Goal: Download file/media

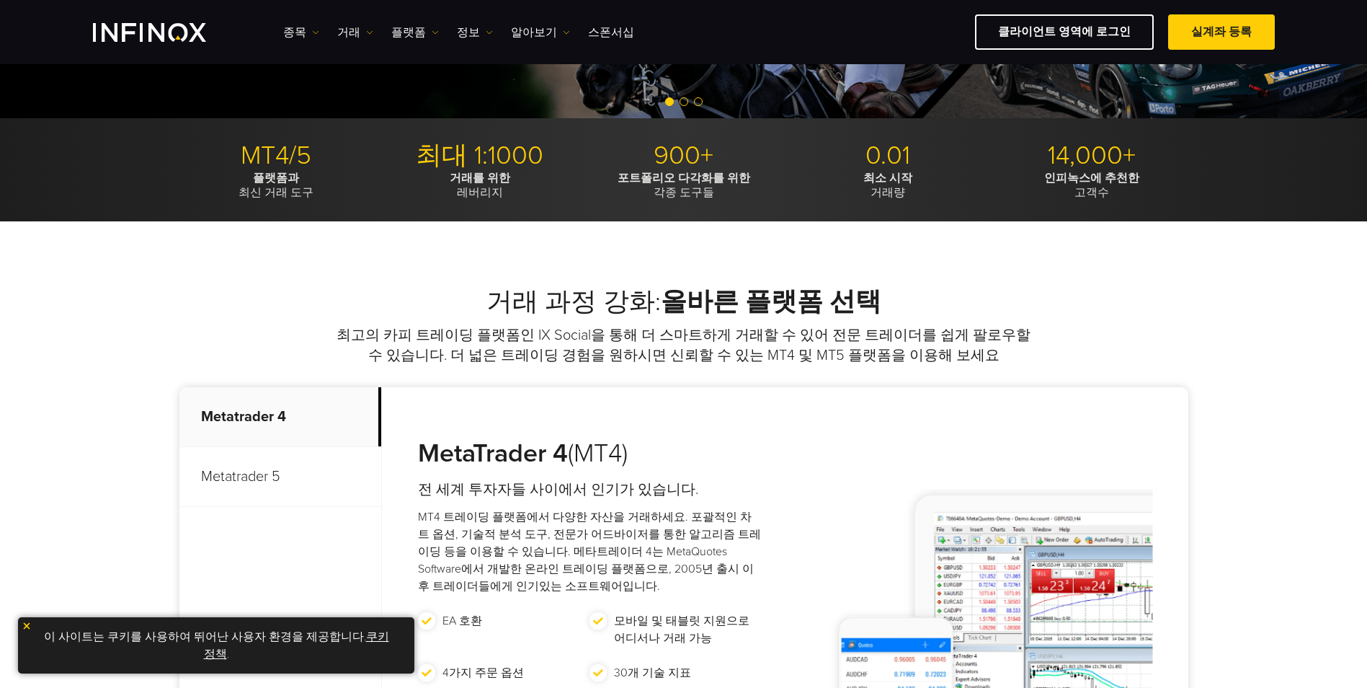
scroll to position [649, 0]
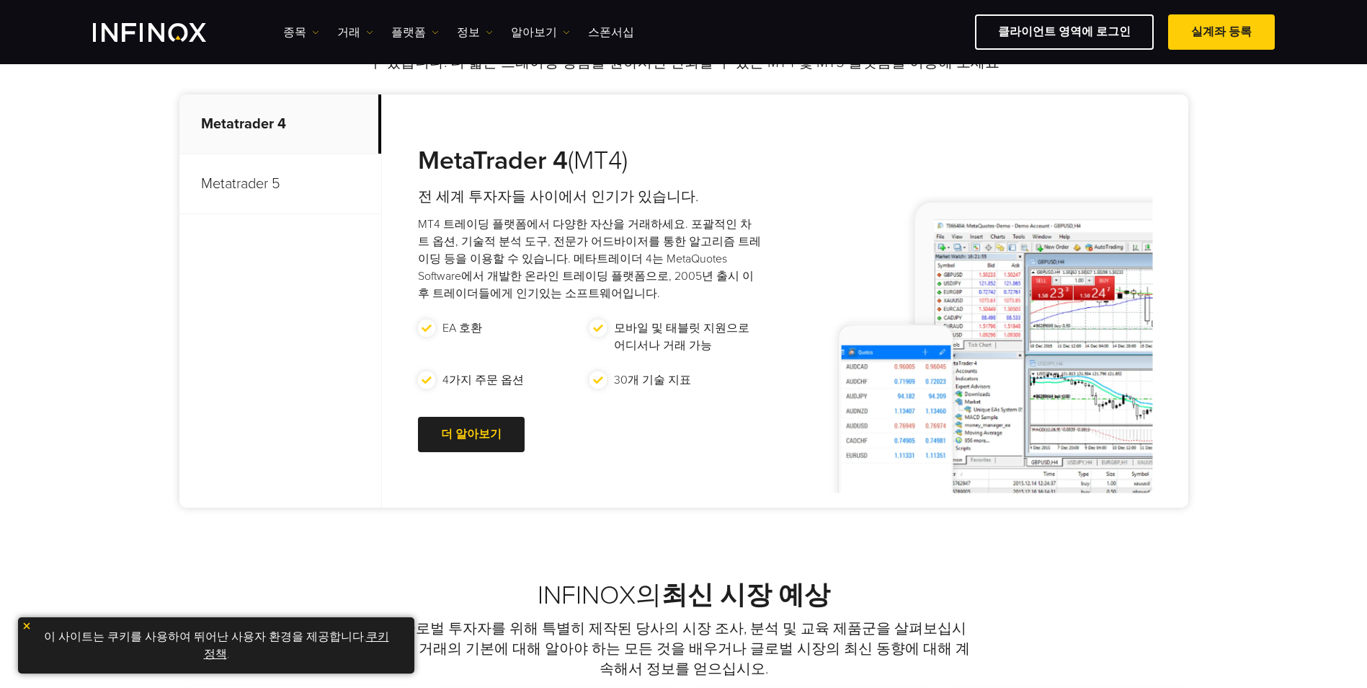
click at [221, 195] on p "Metatrader 5" at bounding box center [280, 184] width 202 height 60
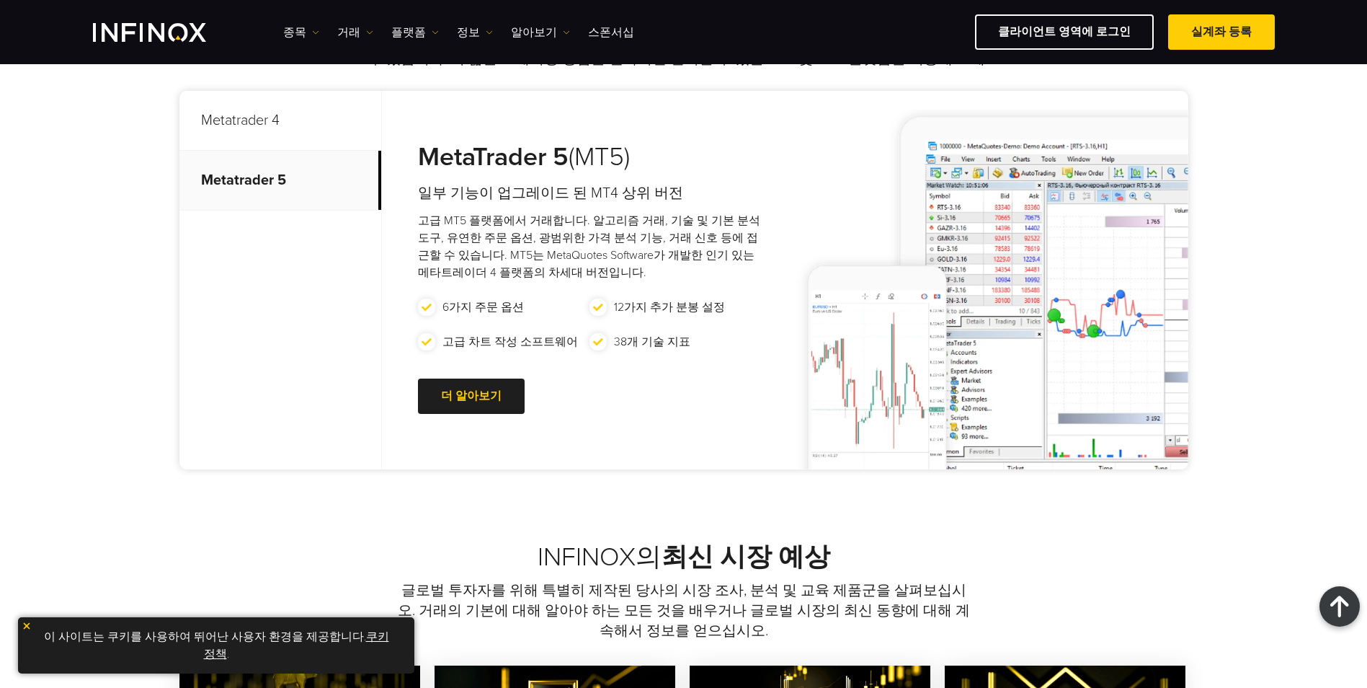
scroll to position [577, 0]
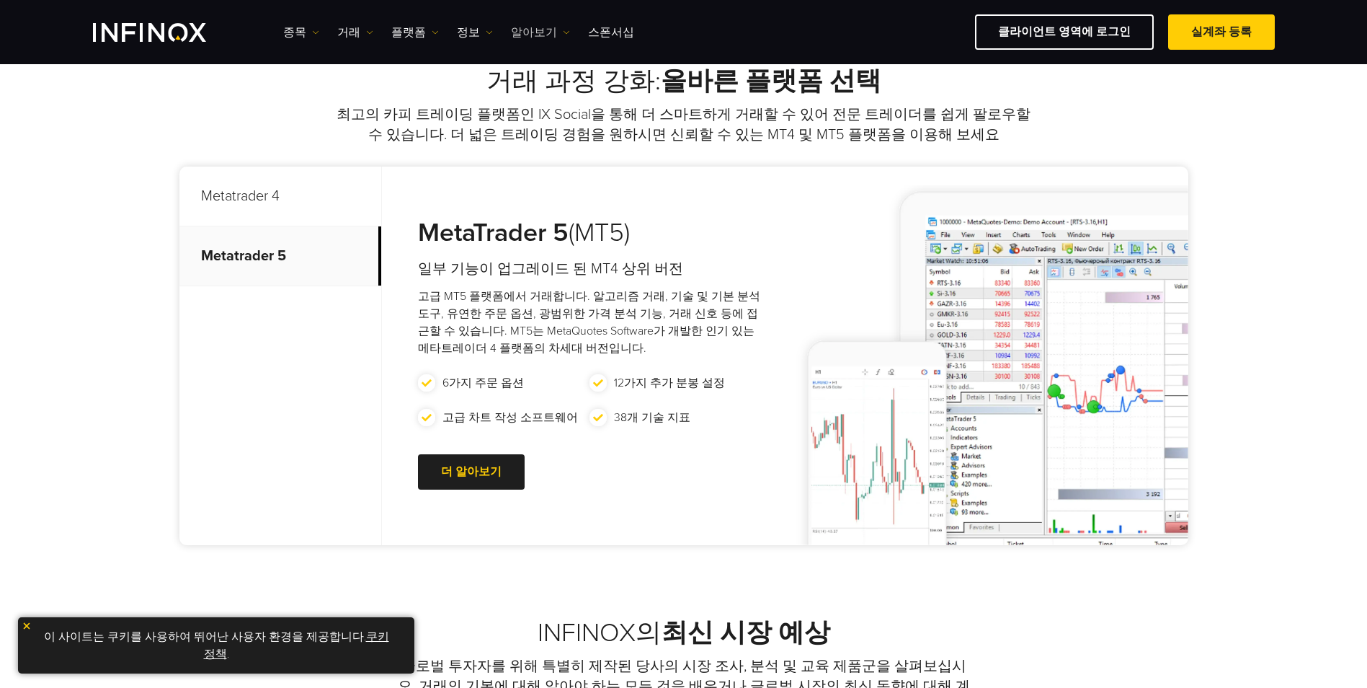
click at [537, 28] on link "알아보기" at bounding box center [540, 32] width 59 height 17
click at [588, 32] on link "스폰서십" at bounding box center [611, 32] width 46 height 17
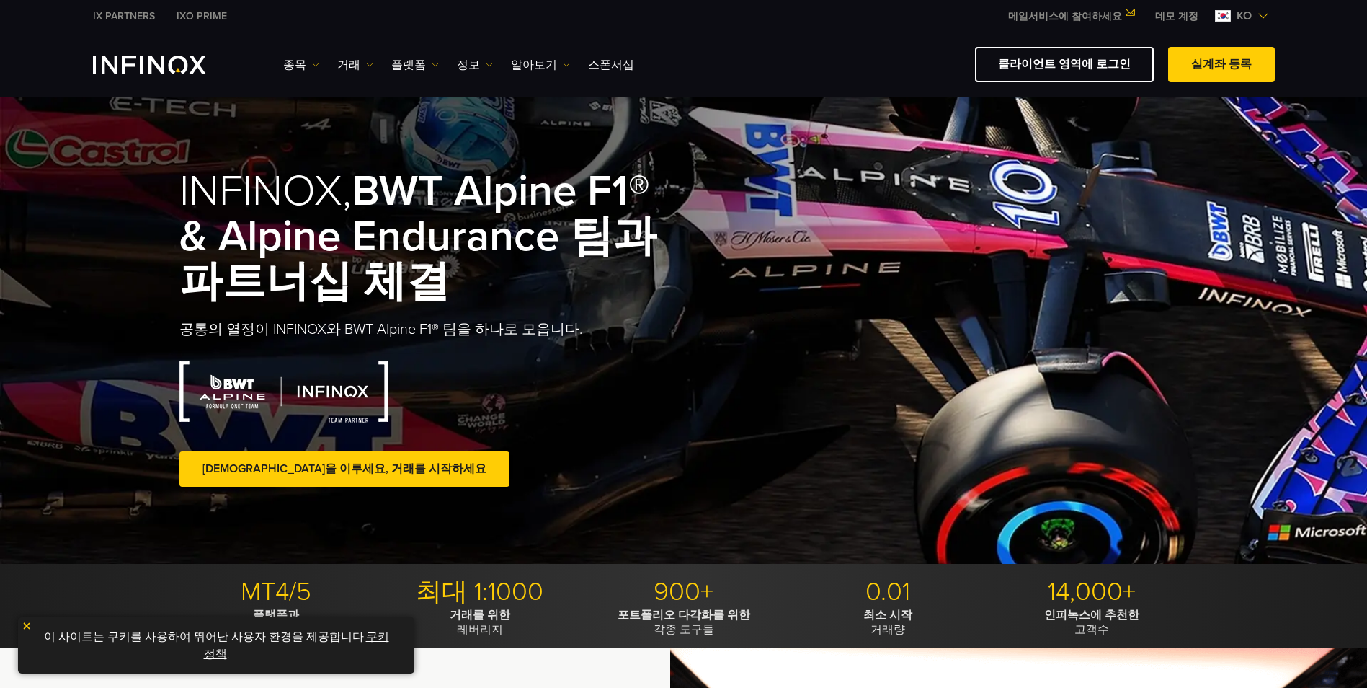
click at [476, 61] on link "정보" at bounding box center [475, 64] width 36 height 17
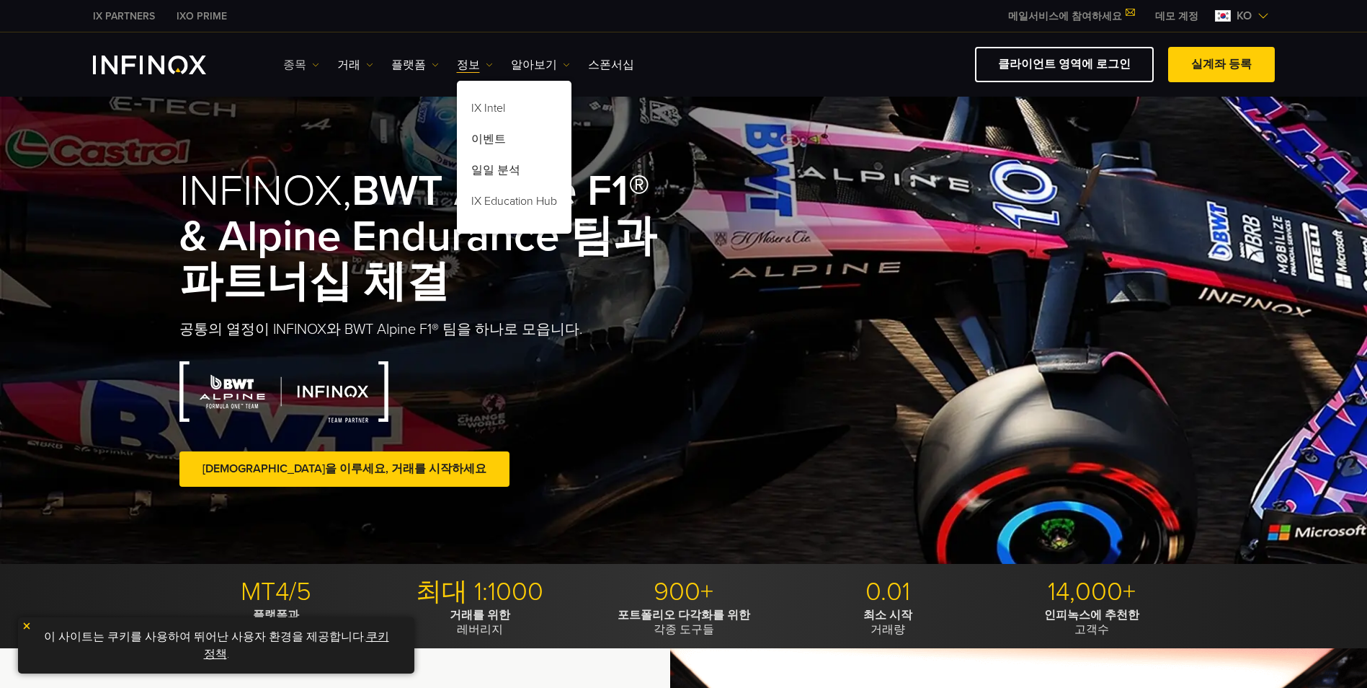
click at [312, 67] on img at bounding box center [315, 64] width 7 height 7
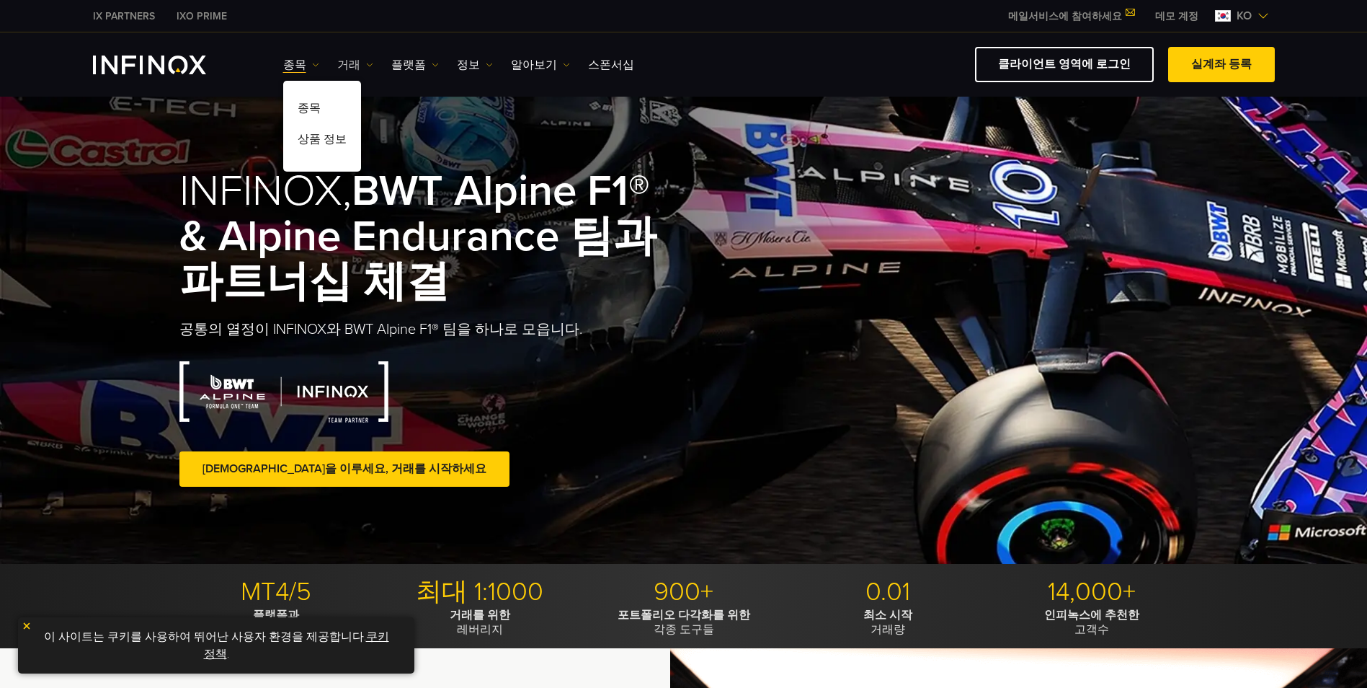
click at [363, 59] on link "거래" at bounding box center [355, 64] width 36 height 17
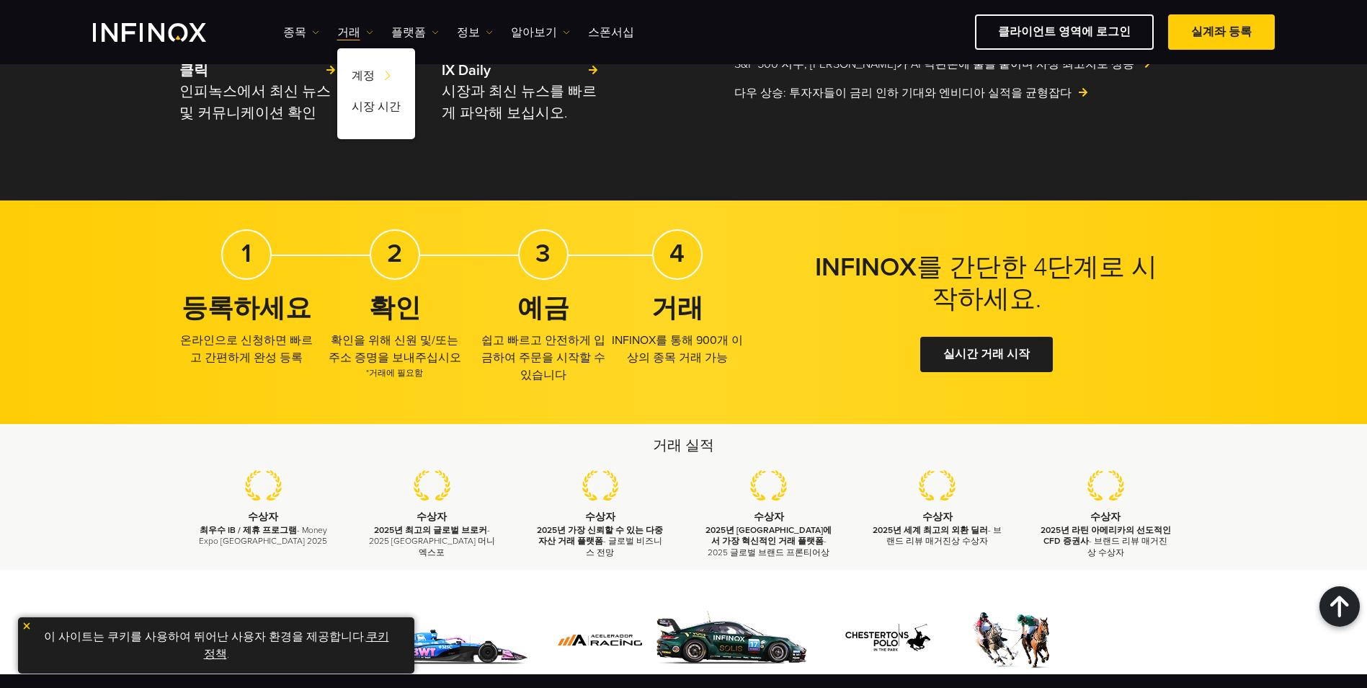
scroll to position [2303, 0]
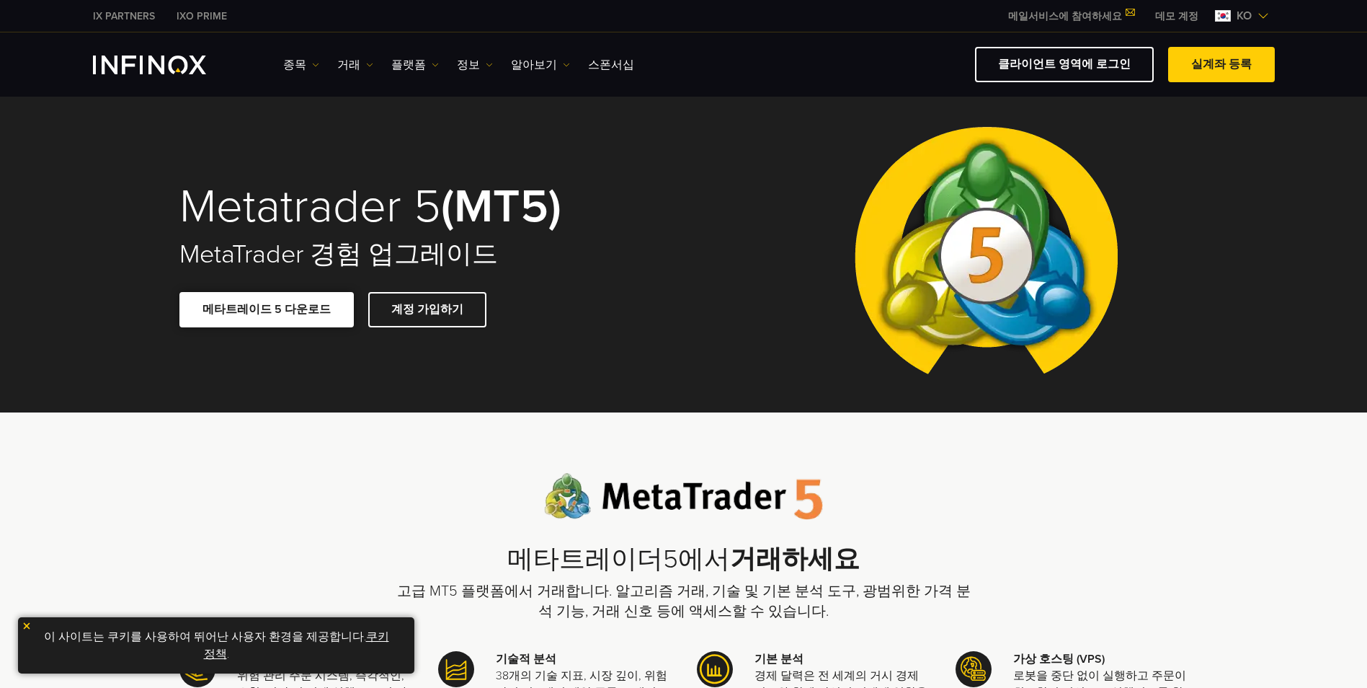
click at [263, 310] on link "메타트레이드 5 다운로드" at bounding box center [266, 309] width 174 height 35
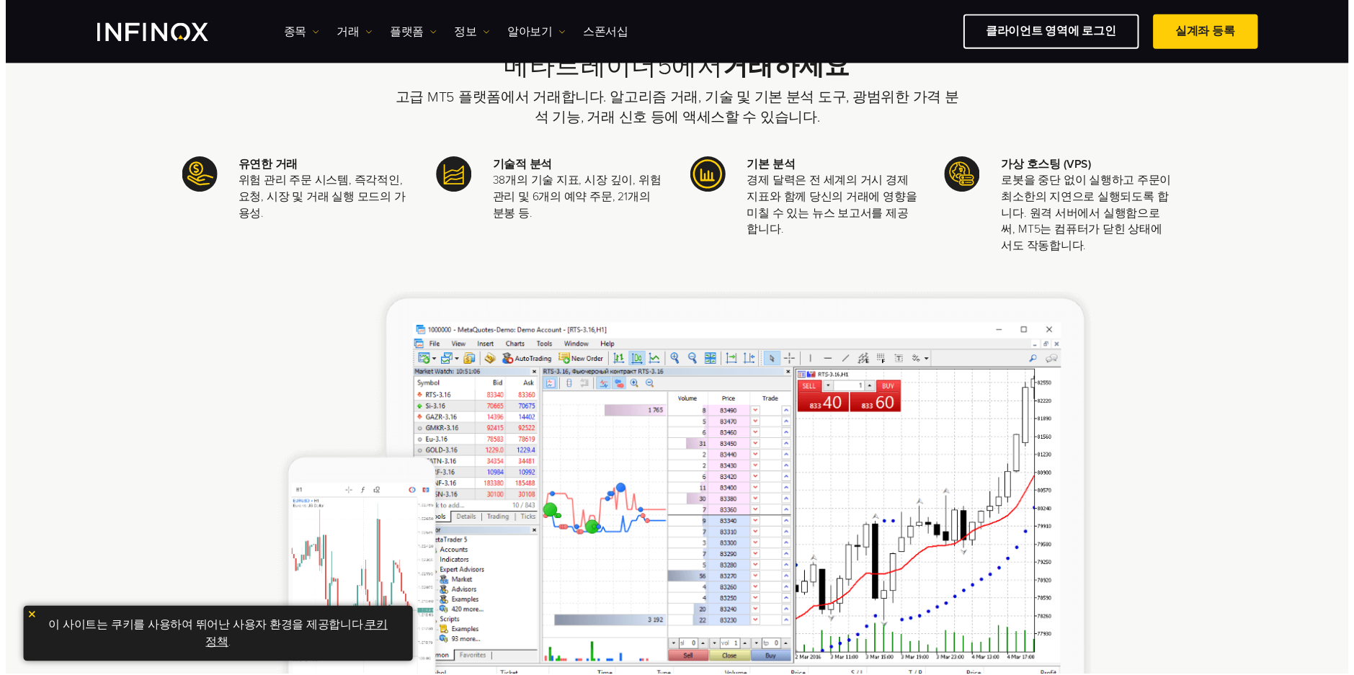
scroll to position [649, 0]
